Goal: Information Seeking & Learning: Learn about a topic

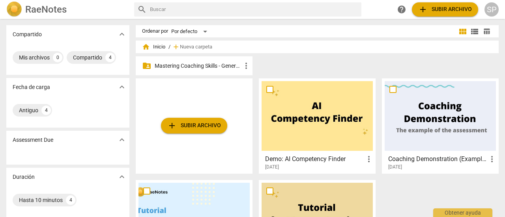
click at [192, 65] on p "Mastering Coaching Skills - Generación 31" at bounding box center [198, 66] width 87 height 8
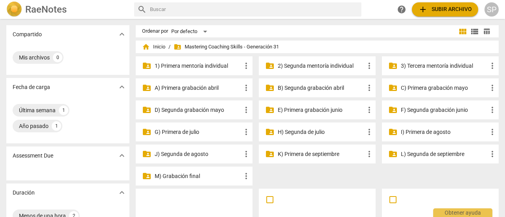
click at [220, 64] on p "1) Primera mentoría individual" at bounding box center [198, 66] width 87 height 8
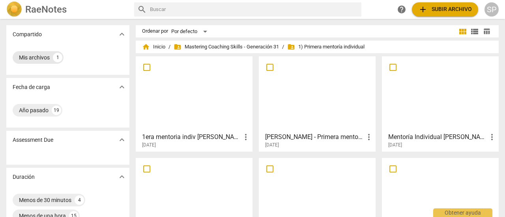
click at [55, 56] on div "1" at bounding box center [57, 57] width 9 height 9
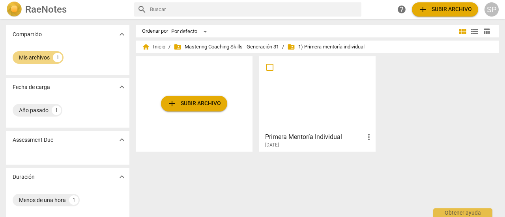
click at [327, 110] on div at bounding box center [316, 94] width 111 height 70
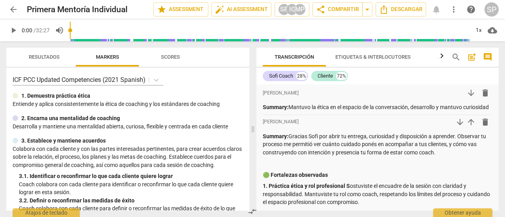
click at [11, 30] on span "play_arrow" at bounding box center [13, 30] width 9 height 9
click at [12, 30] on span "pause" at bounding box center [13, 30] width 9 height 9
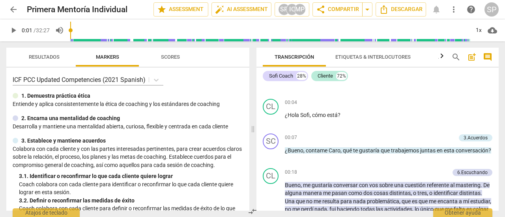
type input "1"
click at [435, 142] on p "Add competency" at bounding box center [436, 137] width 37 height 7
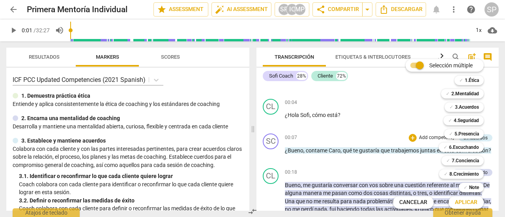
click at [369, 122] on div at bounding box center [252, 108] width 505 height 217
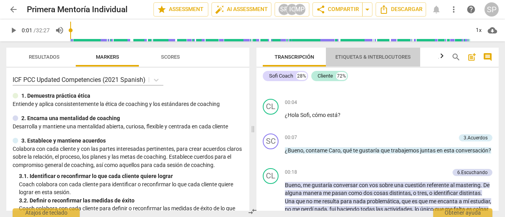
click at [375, 56] on span "Etiquetas & Interlocutores" at bounding box center [372, 57] width 75 height 6
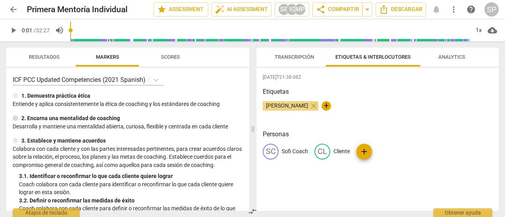
click at [445, 58] on span "Analytics" at bounding box center [451, 57] width 27 height 6
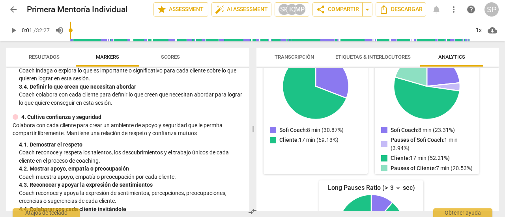
scroll to position [158, 0]
